Goal: Transaction & Acquisition: Purchase product/service

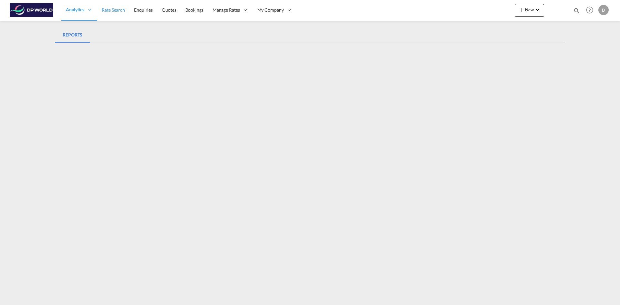
click at [118, 11] on span "Rate Search" at bounding box center [113, 9] width 23 height 5
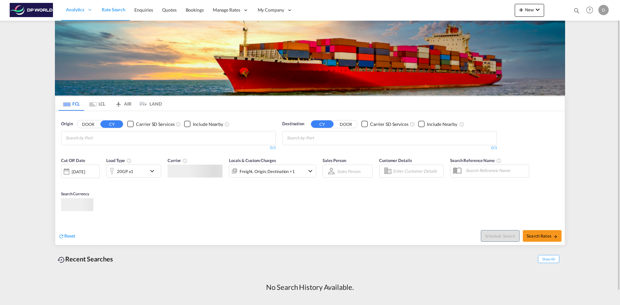
click at [120, 13] on link "Rate Search" at bounding box center [113, 10] width 33 height 21
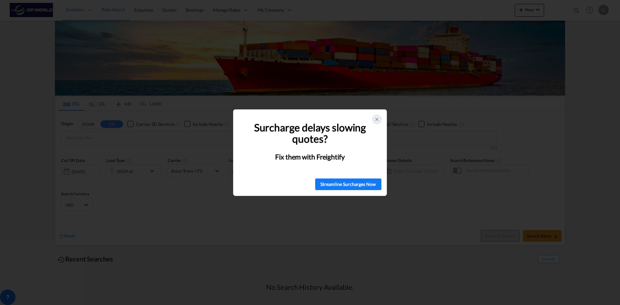
click at [372, 119] on p at bounding box center [310, 118] width 136 height 8
click at [376, 119] on icon at bounding box center [376, 119] width 5 height 5
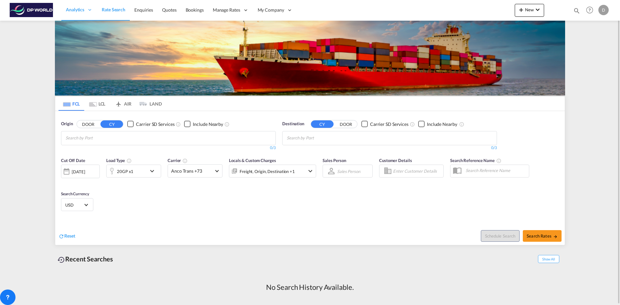
click at [124, 136] on input "Chips input." at bounding box center [96, 138] width 61 height 10
type input "yantian"
click at [104, 150] on div "Yantian Pt China CNYTN" at bounding box center [115, 152] width 123 height 19
click at [333, 137] on input "Chips input." at bounding box center [317, 138] width 61 height 10
type input "uslgb"
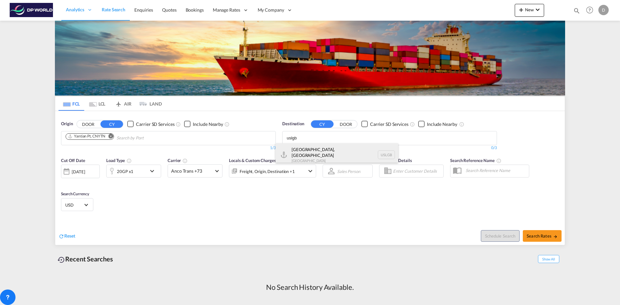
click at [329, 151] on div "Long Beach, CA United States USLGB" at bounding box center [337, 154] width 123 height 23
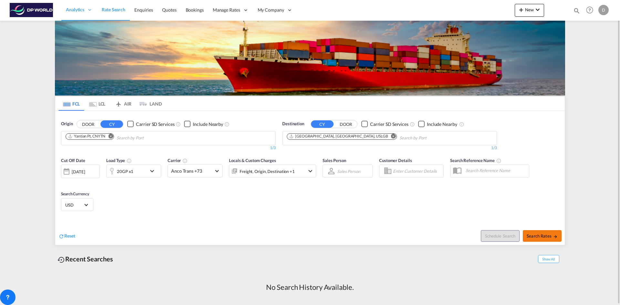
click at [545, 234] on span "Search Rates" at bounding box center [542, 236] width 31 height 5
type input "CNYTN to USLGB / 15 Aug 2025"
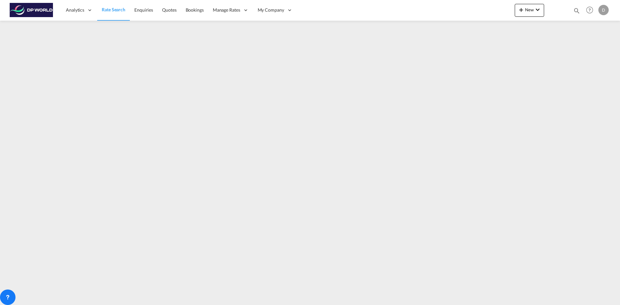
drag, startPoint x: 301, startPoint y: 121, endPoint x: 357, endPoint y: 8, distance: 126.3
click at [357, 8] on div "Analytics Reports Dashboard Rate Search Enquiries Quotes Bookings" at bounding box center [310, 10] width 601 height 20
click at [78, 27] on link "Reports" at bounding box center [93, 31] width 65 height 21
